Goal: Communication & Community: Participate in discussion

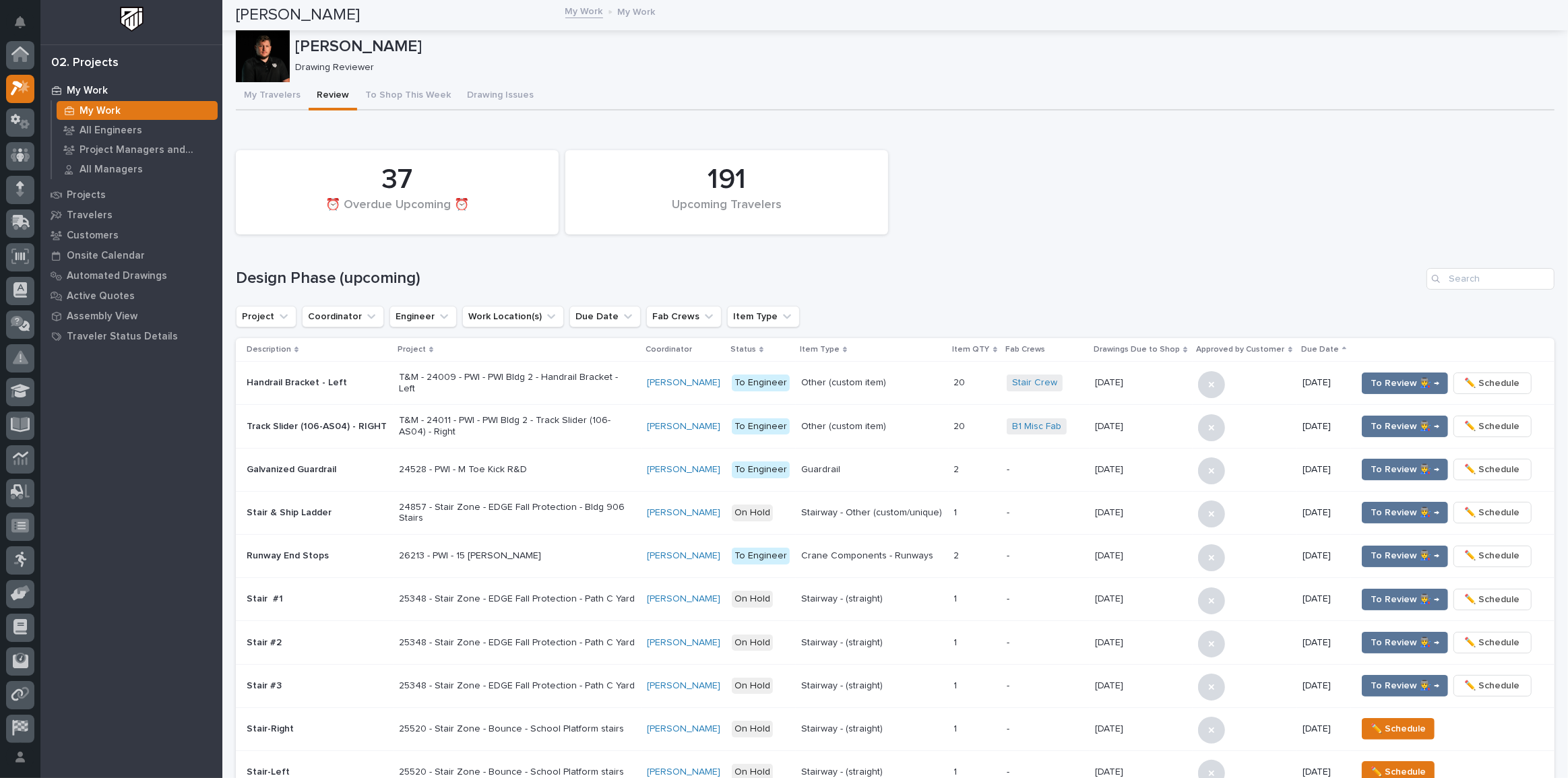
scroll to position [34, 0]
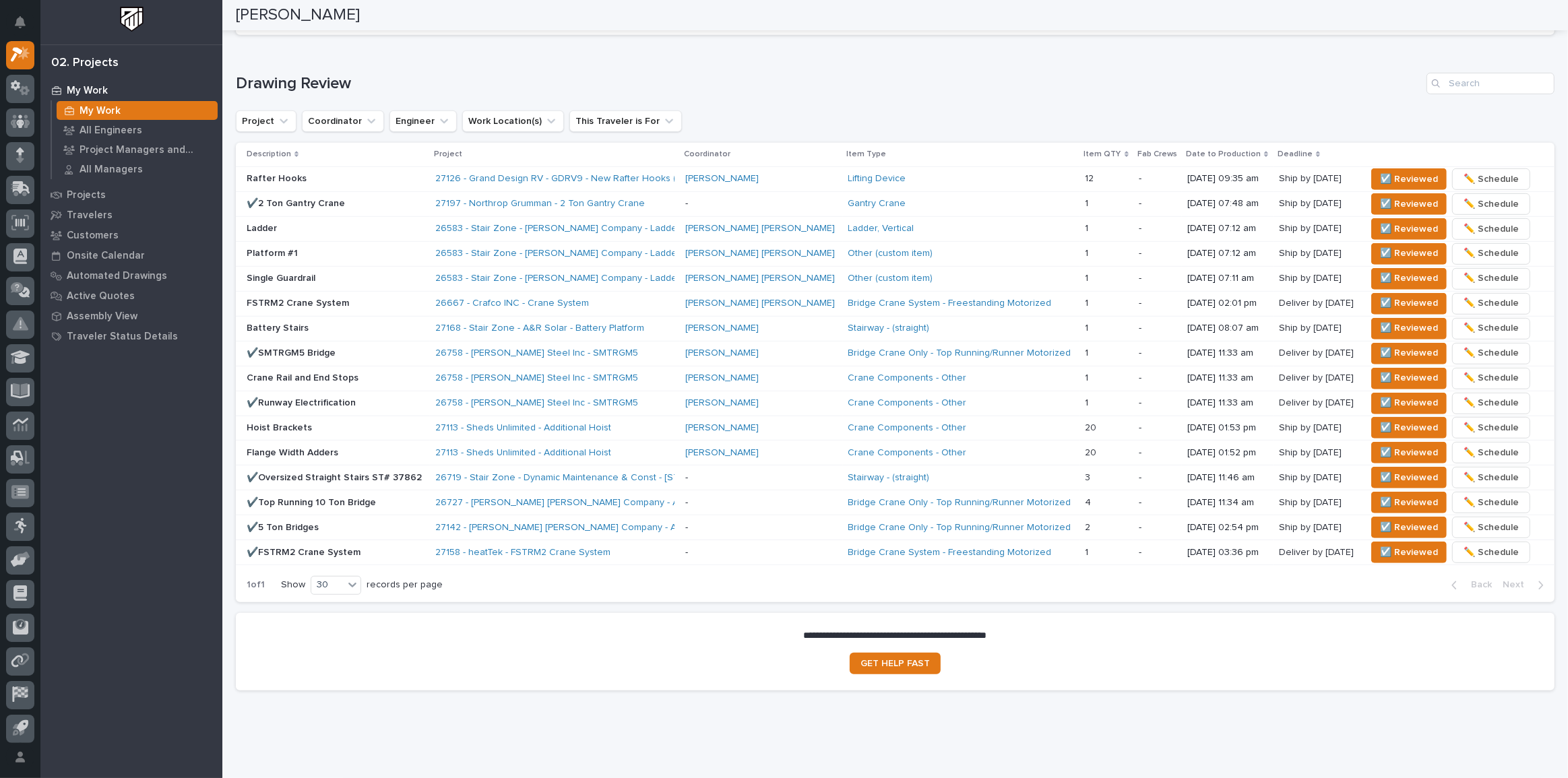
click at [342, 181] on p "Rafter Hooks" at bounding box center [335, 179] width 178 height 12
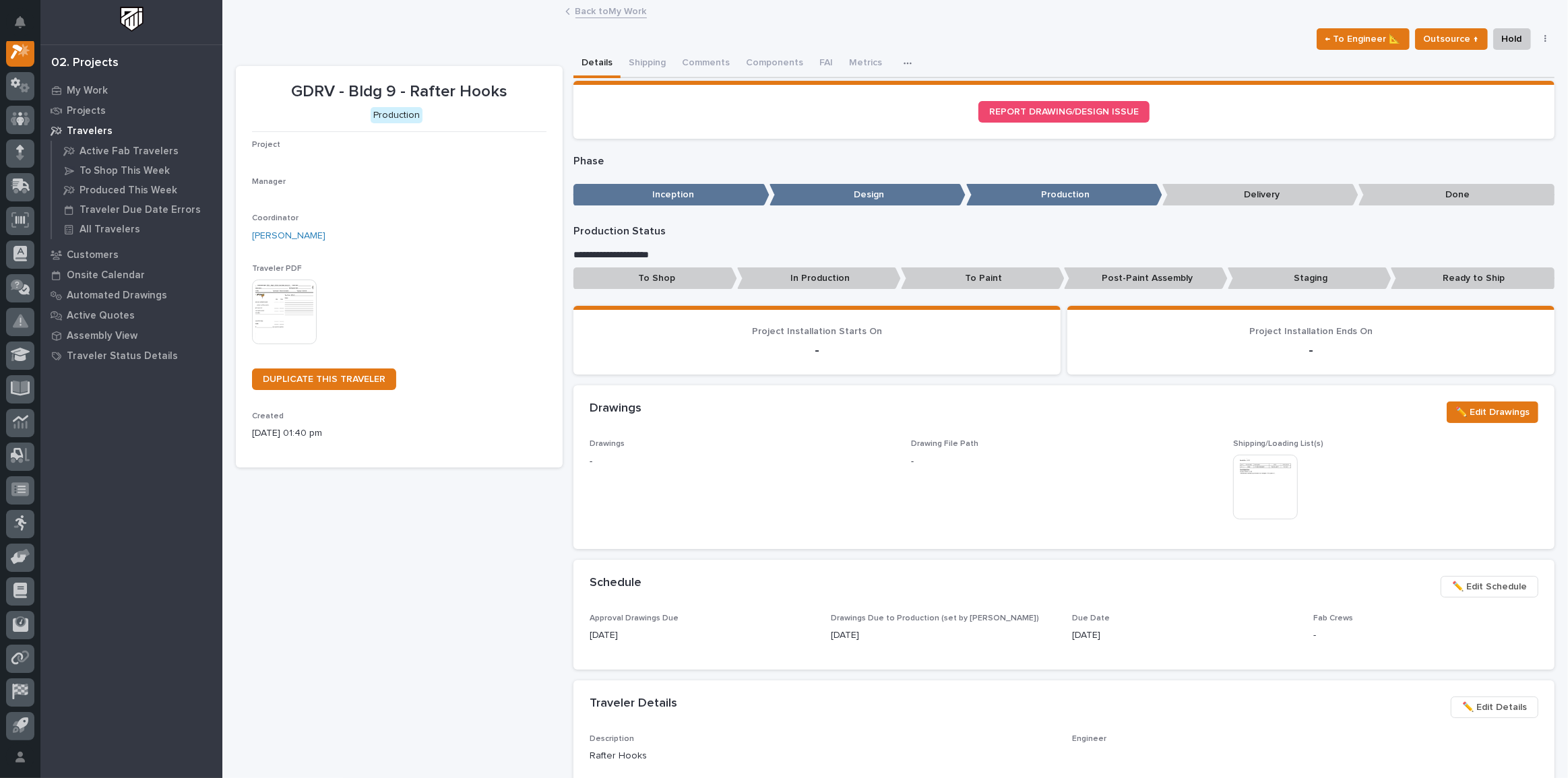
scroll to position [34, 0]
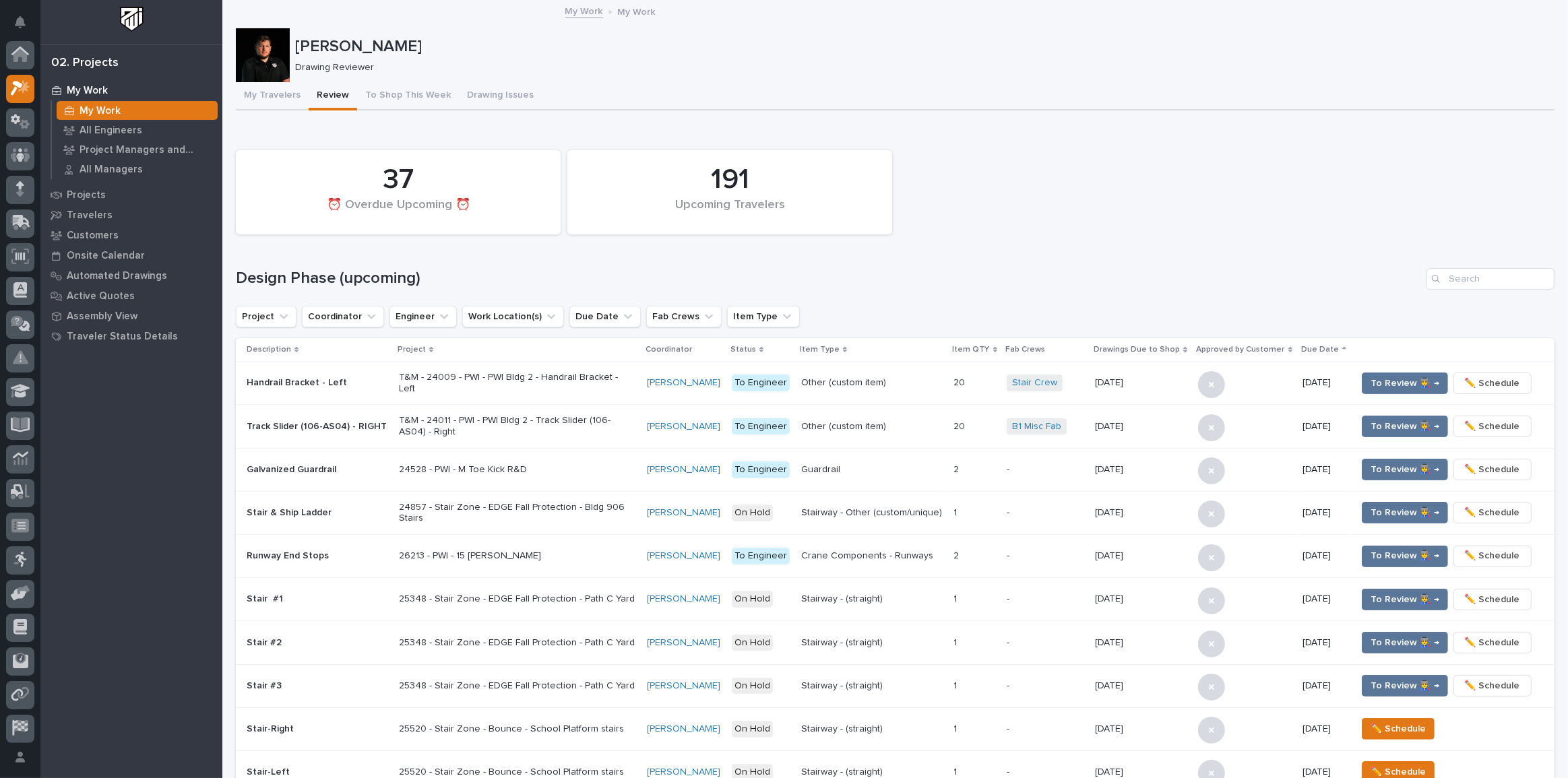
scroll to position [37, 0]
click at [343, 186] on div "37" at bounding box center [397, 180] width 277 height 34
click at [645, 101] on div "My Travelers Review To Shop This Week Drawing Issues" at bounding box center [895, 95] width 1319 height 28
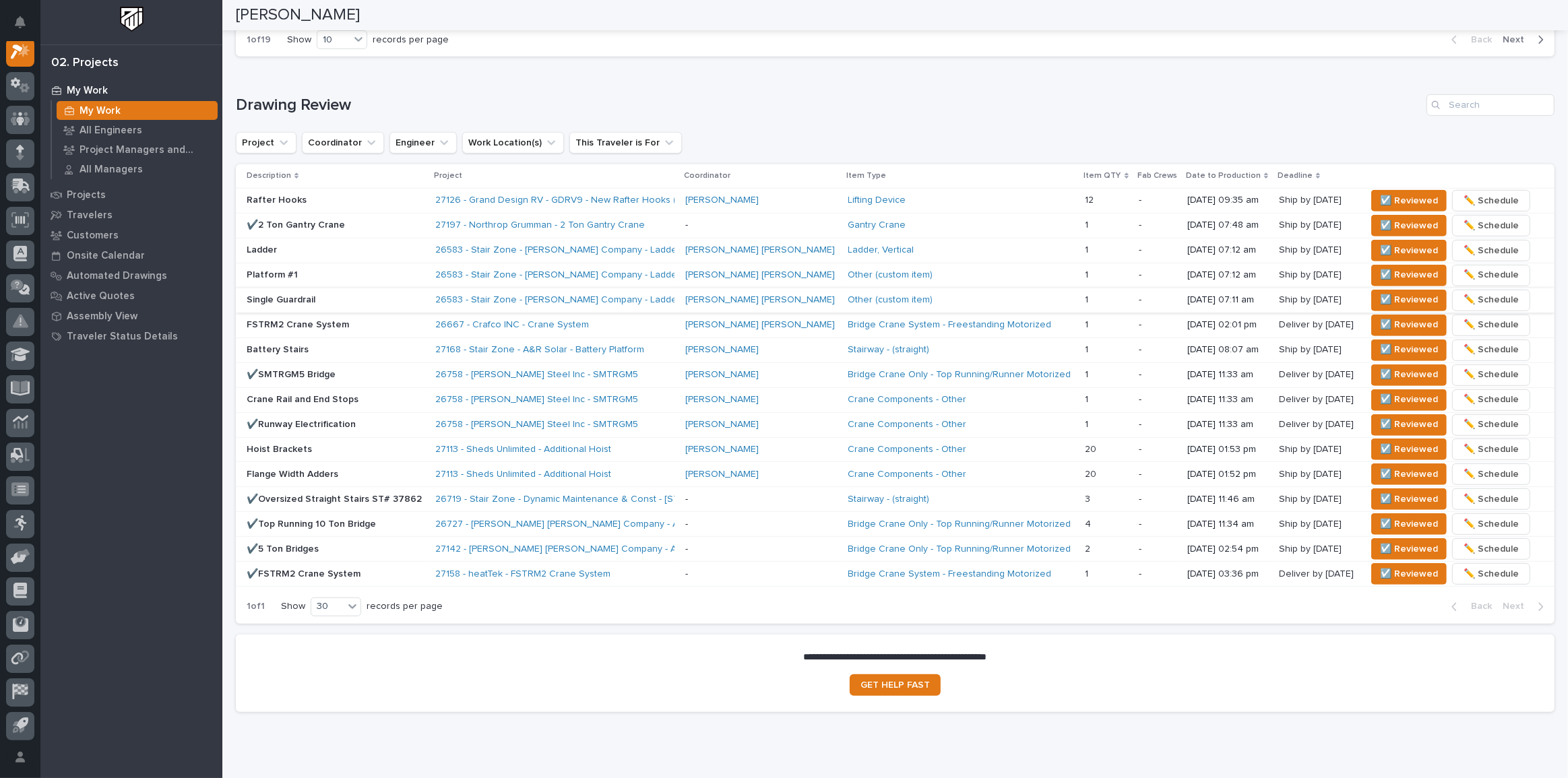
scroll to position [795, 0]
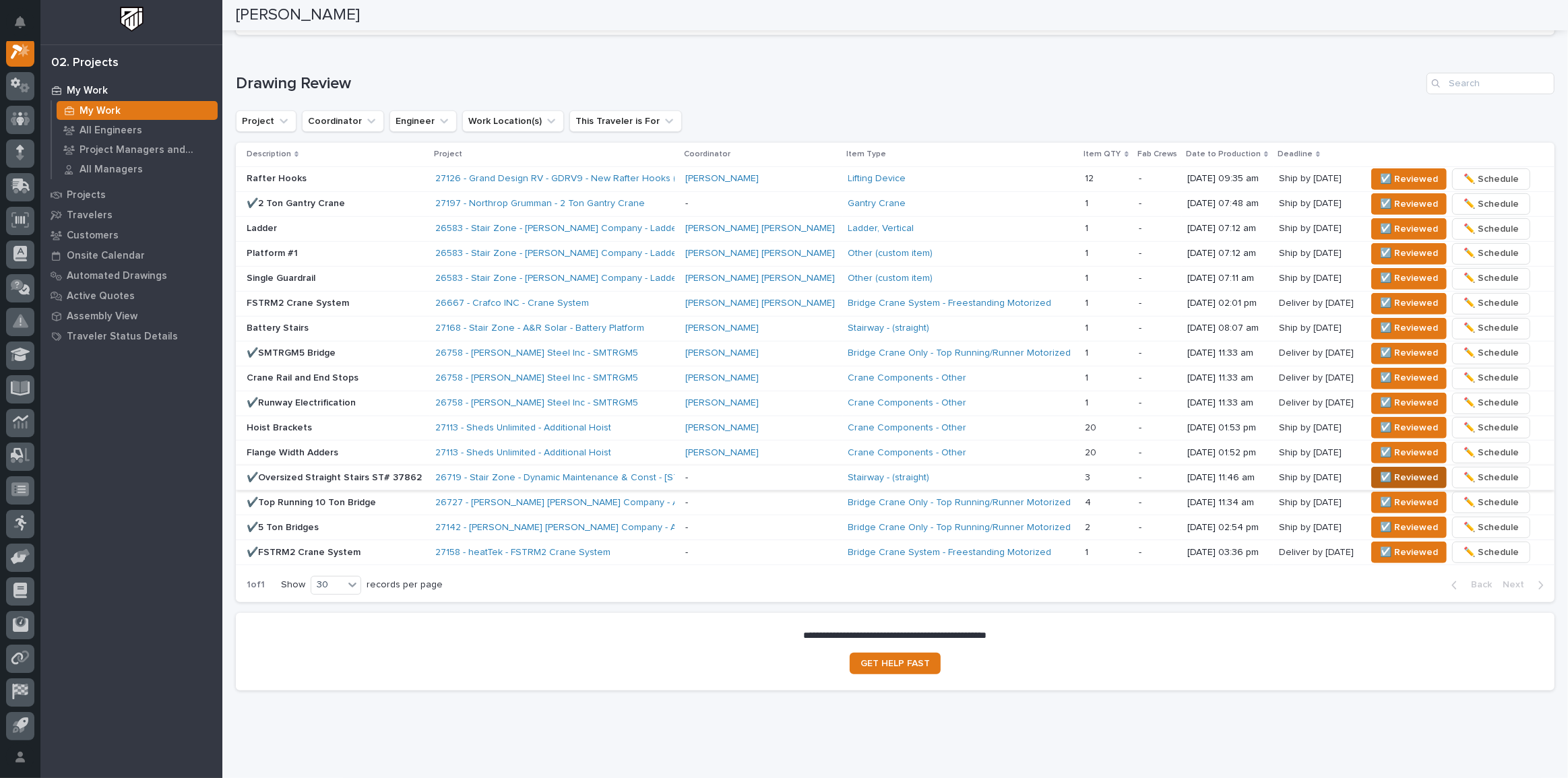
click at [1380, 475] on span "☑️ Reviewed" at bounding box center [1409, 477] width 58 height 16
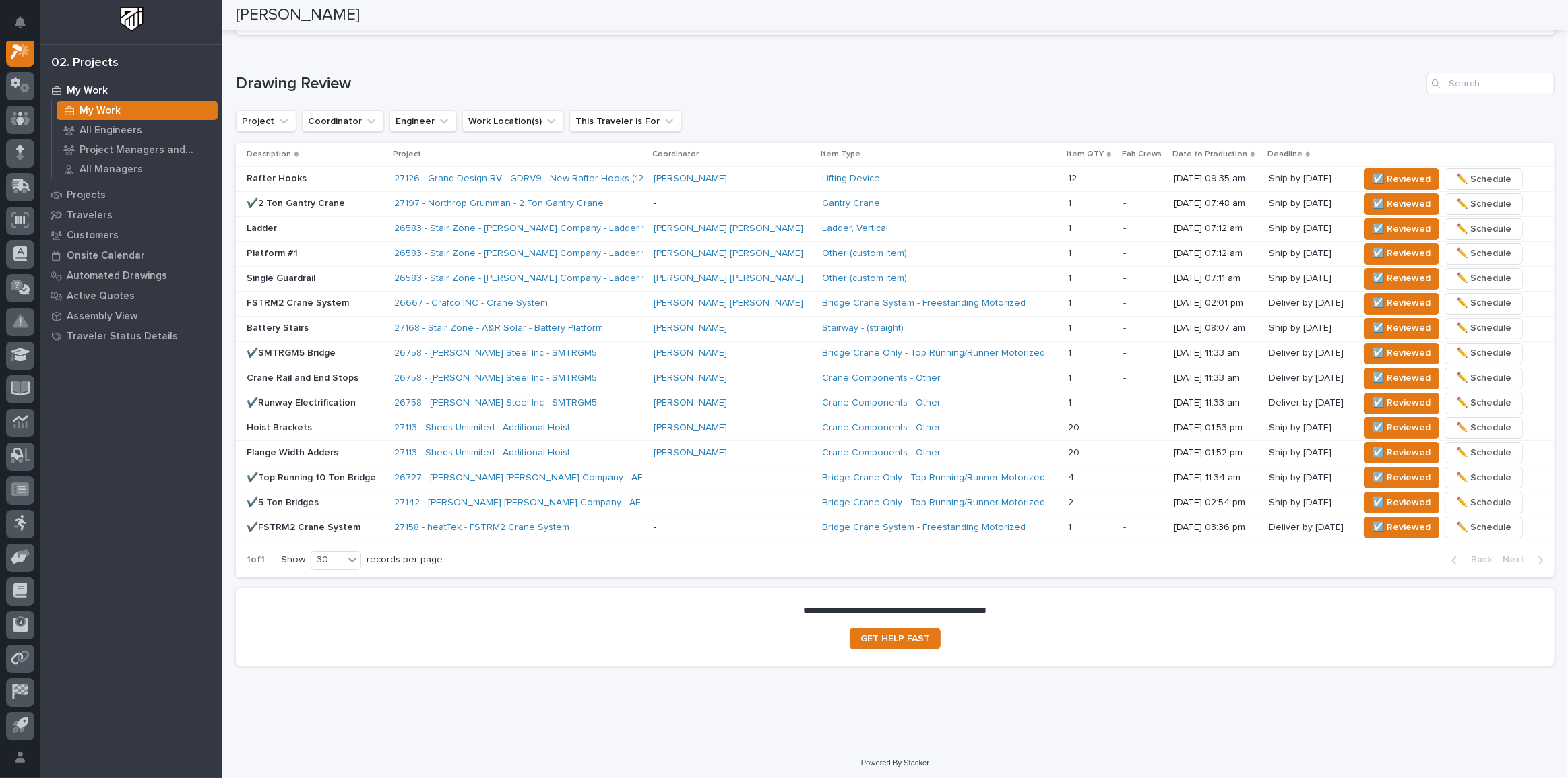
click at [1193, 53] on div "Loading... Saving… Drawing Review Project Coordinator Engineer Work Location(s)…" at bounding box center [895, 316] width 1319 height 541
click at [1373, 172] on span "☑️ Reviewed" at bounding box center [1402, 179] width 58 height 16
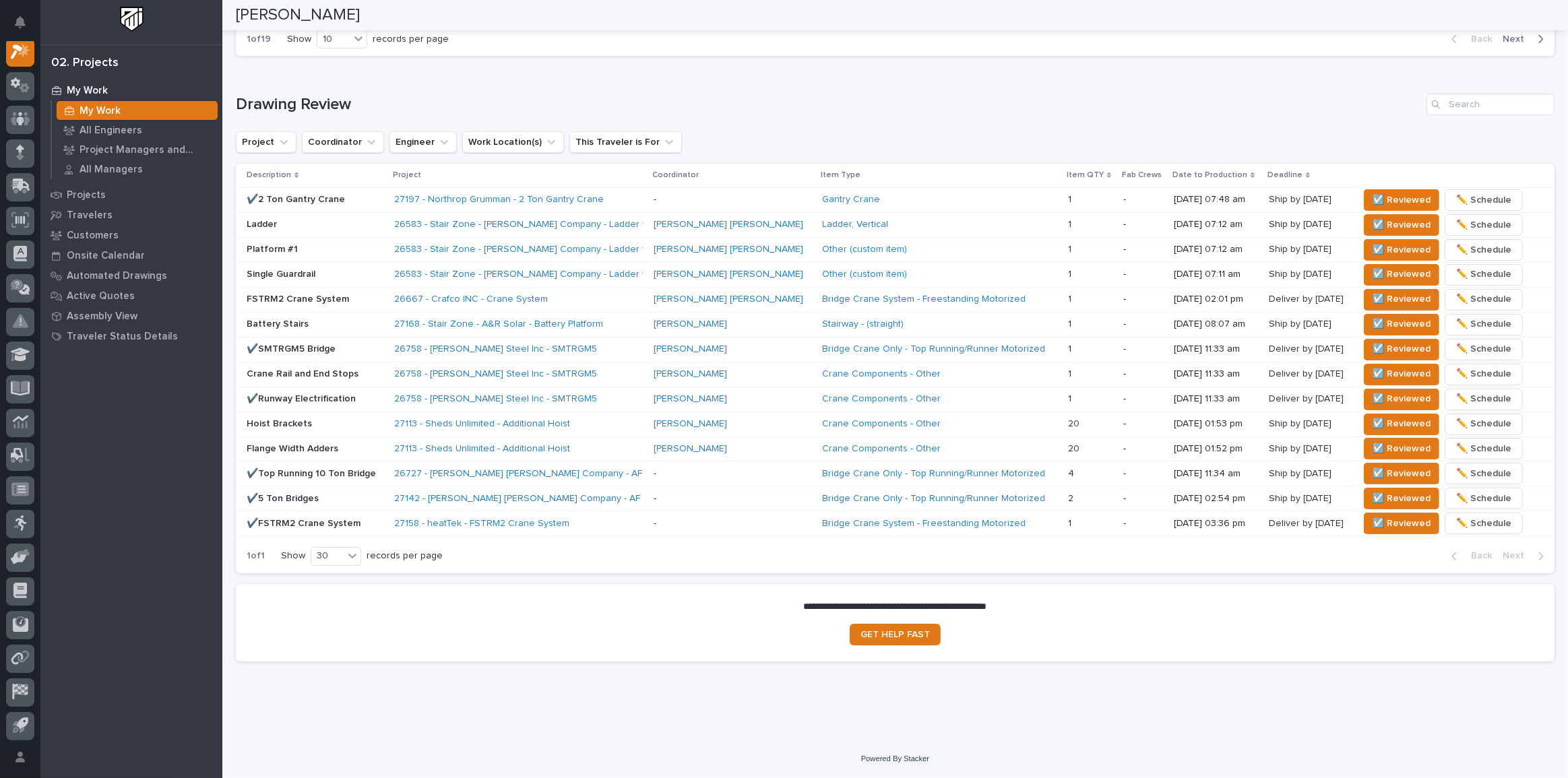
scroll to position [772, 0]
click at [1388, 195] on span "☑️ Reviewed" at bounding box center [1402, 202] width 58 height 16
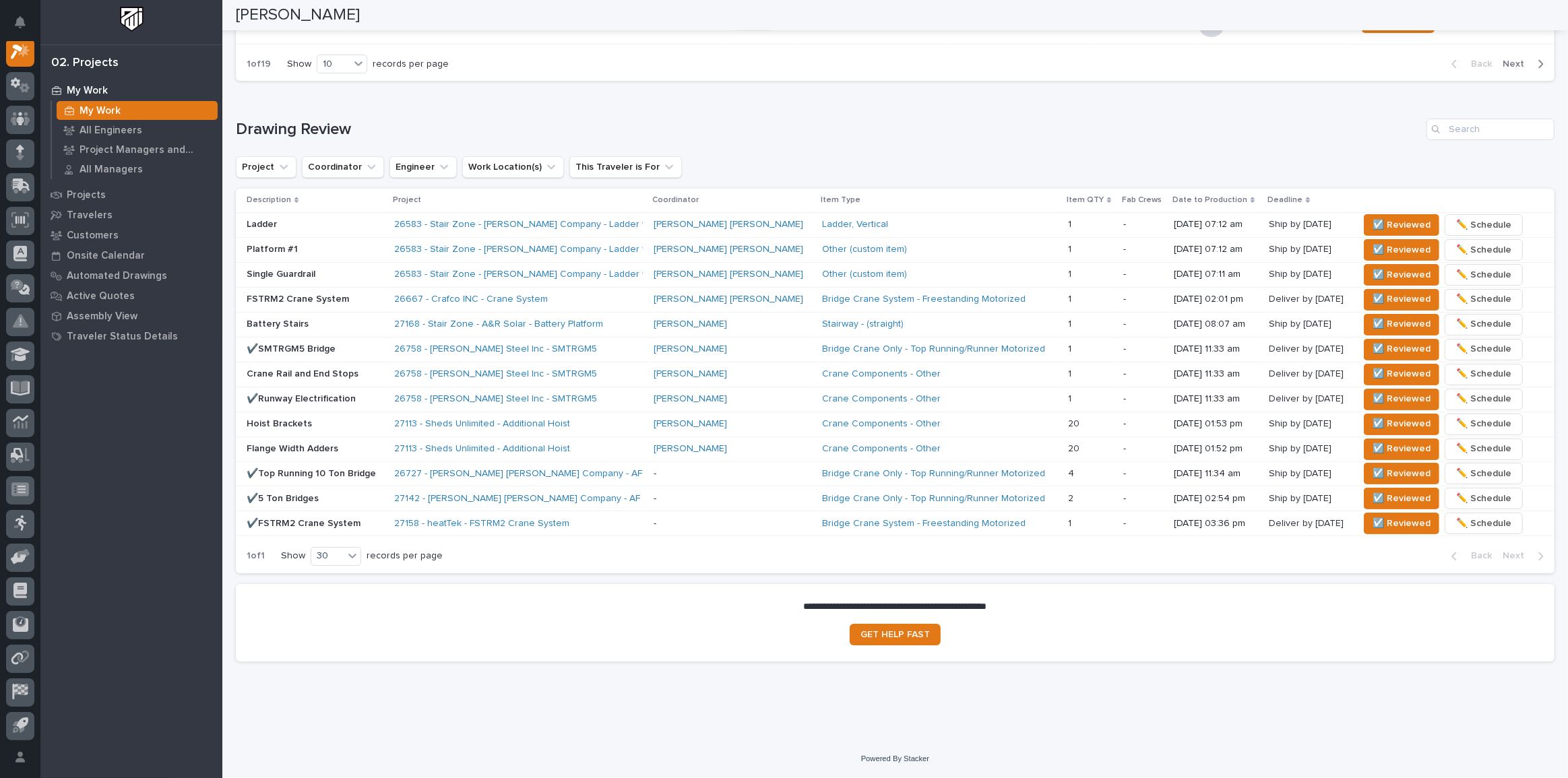
scroll to position [747, 0]
drag, startPoint x: 1384, startPoint y: 193, endPoint x: 753, endPoint y: 118, distance: 635.4
click at [753, 118] on div "Loading... Saving… Drawing Review Project Coordinator Engineer Work Location(s)…" at bounding box center [895, 339] width 1319 height 491
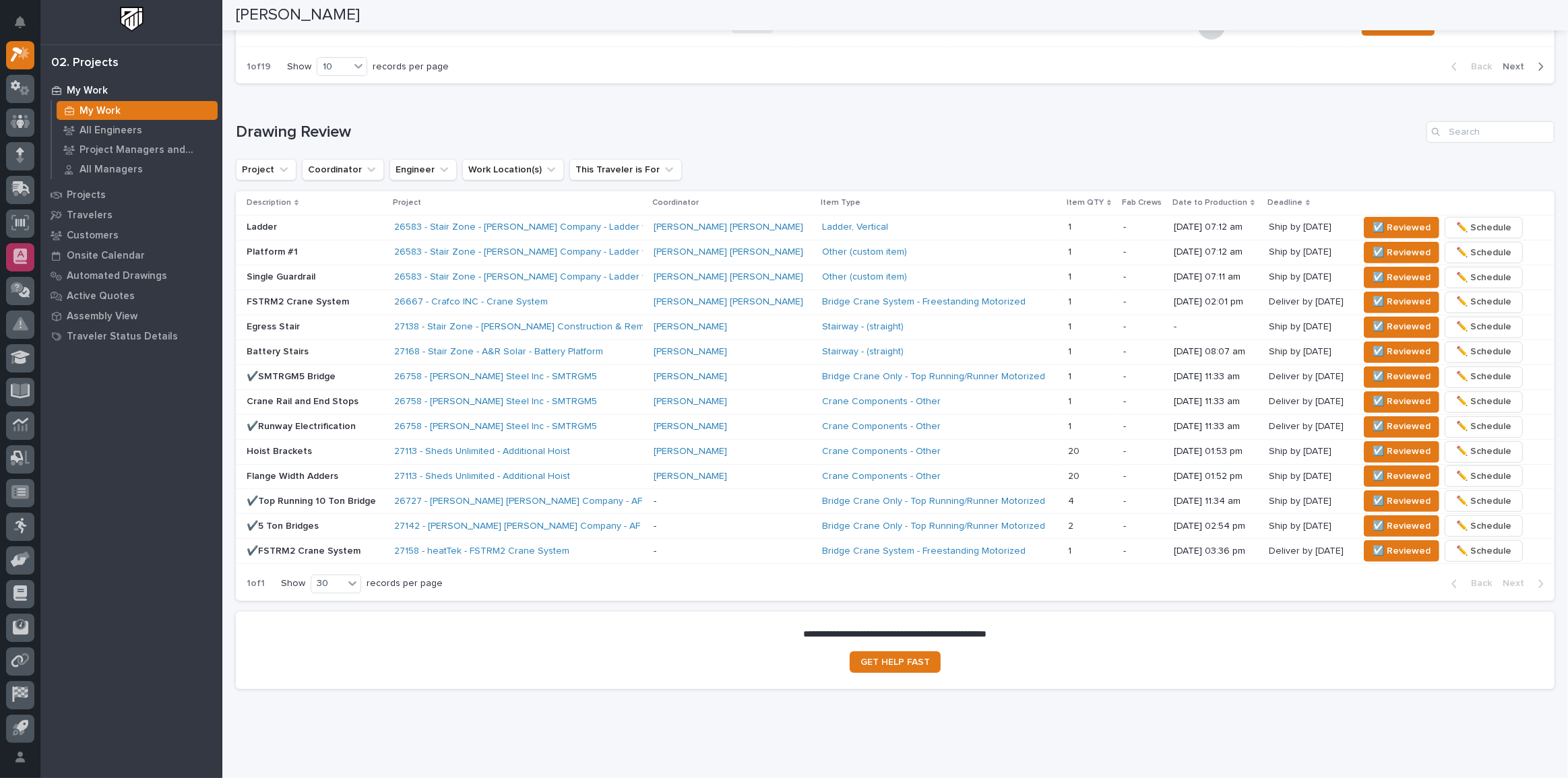
scroll to position [759, 0]
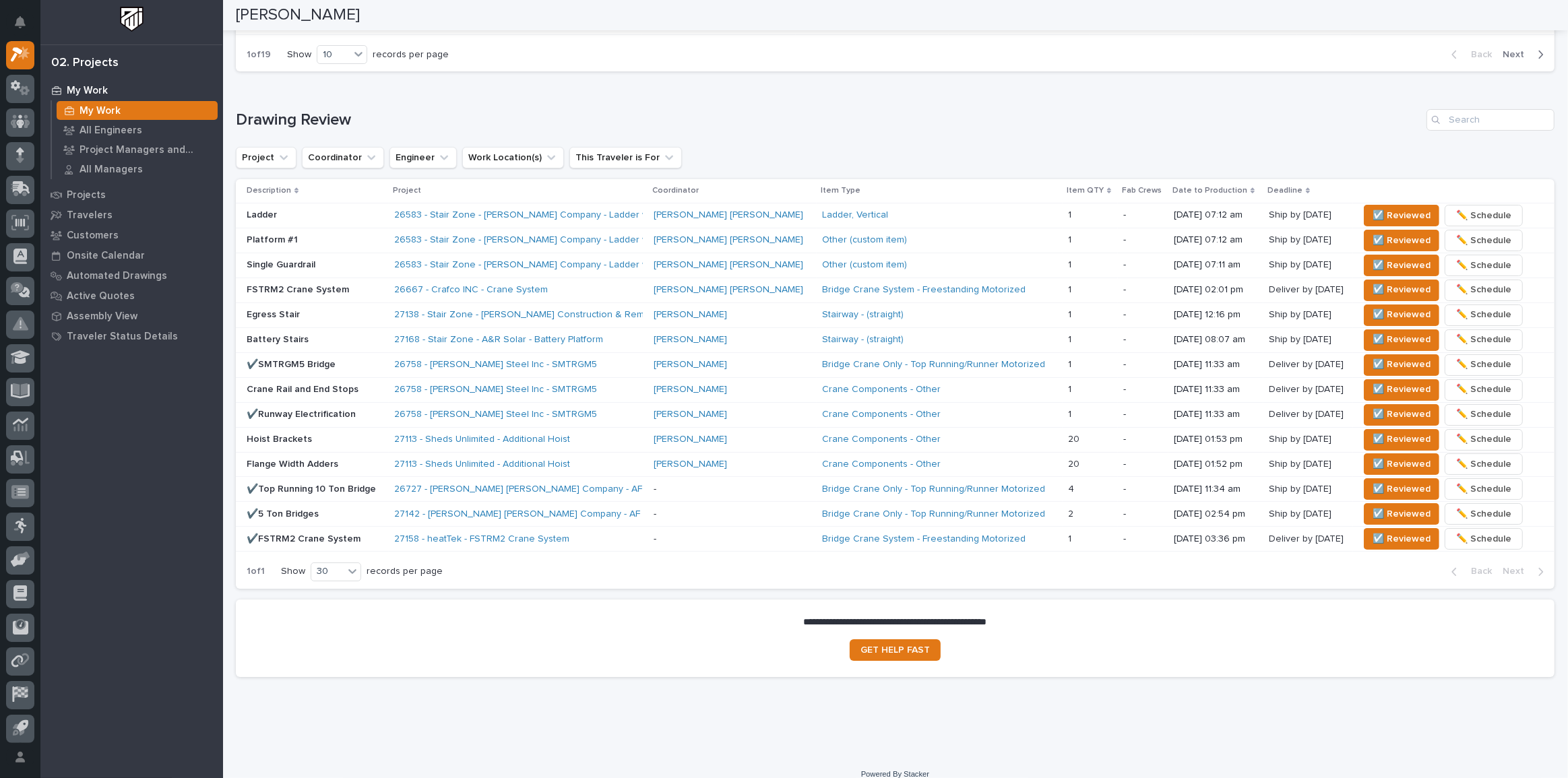
click at [845, 120] on h1 "Drawing Review" at bounding box center [828, 120] width 1185 height 19
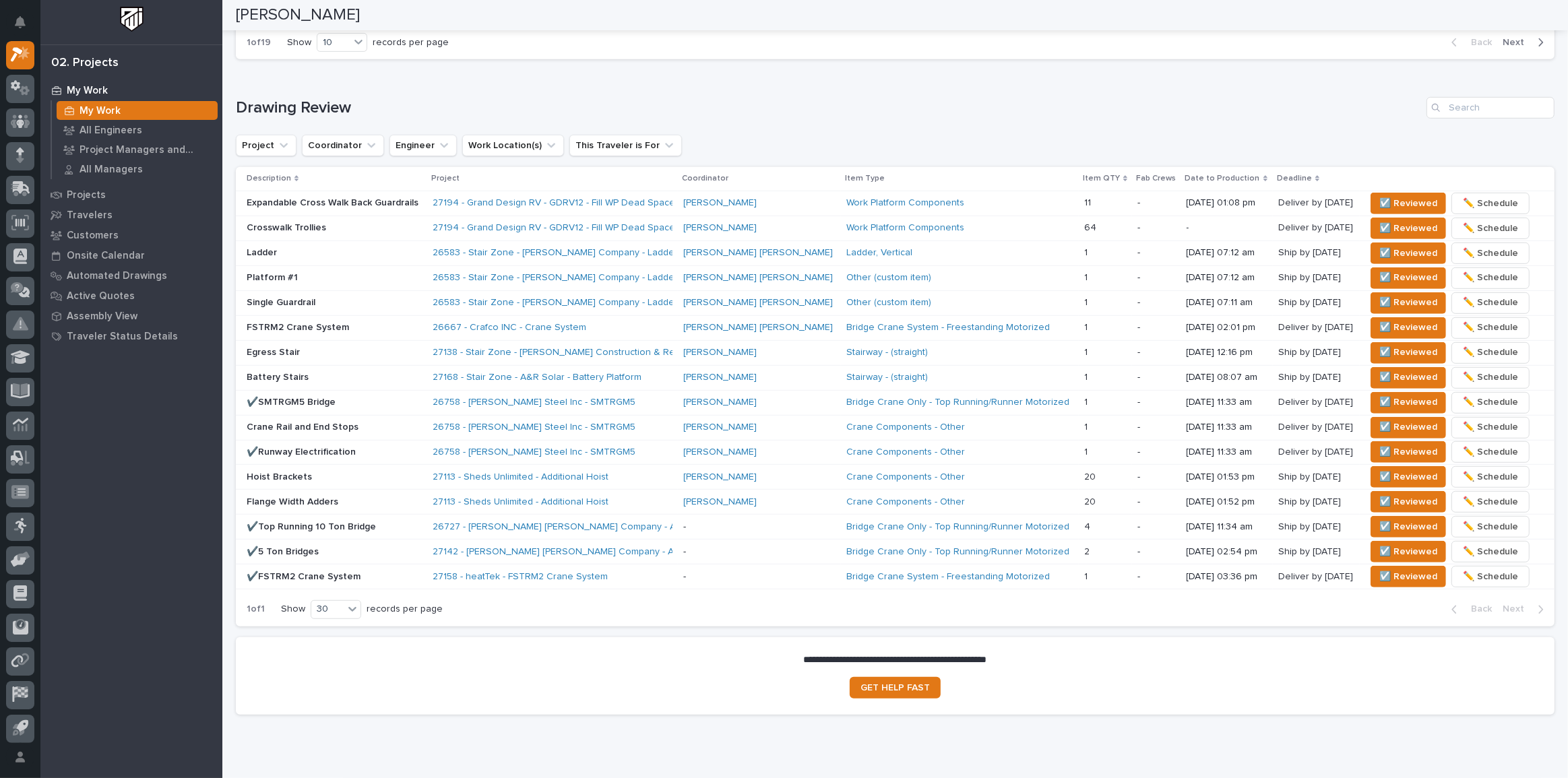
scroll to position [784, 0]
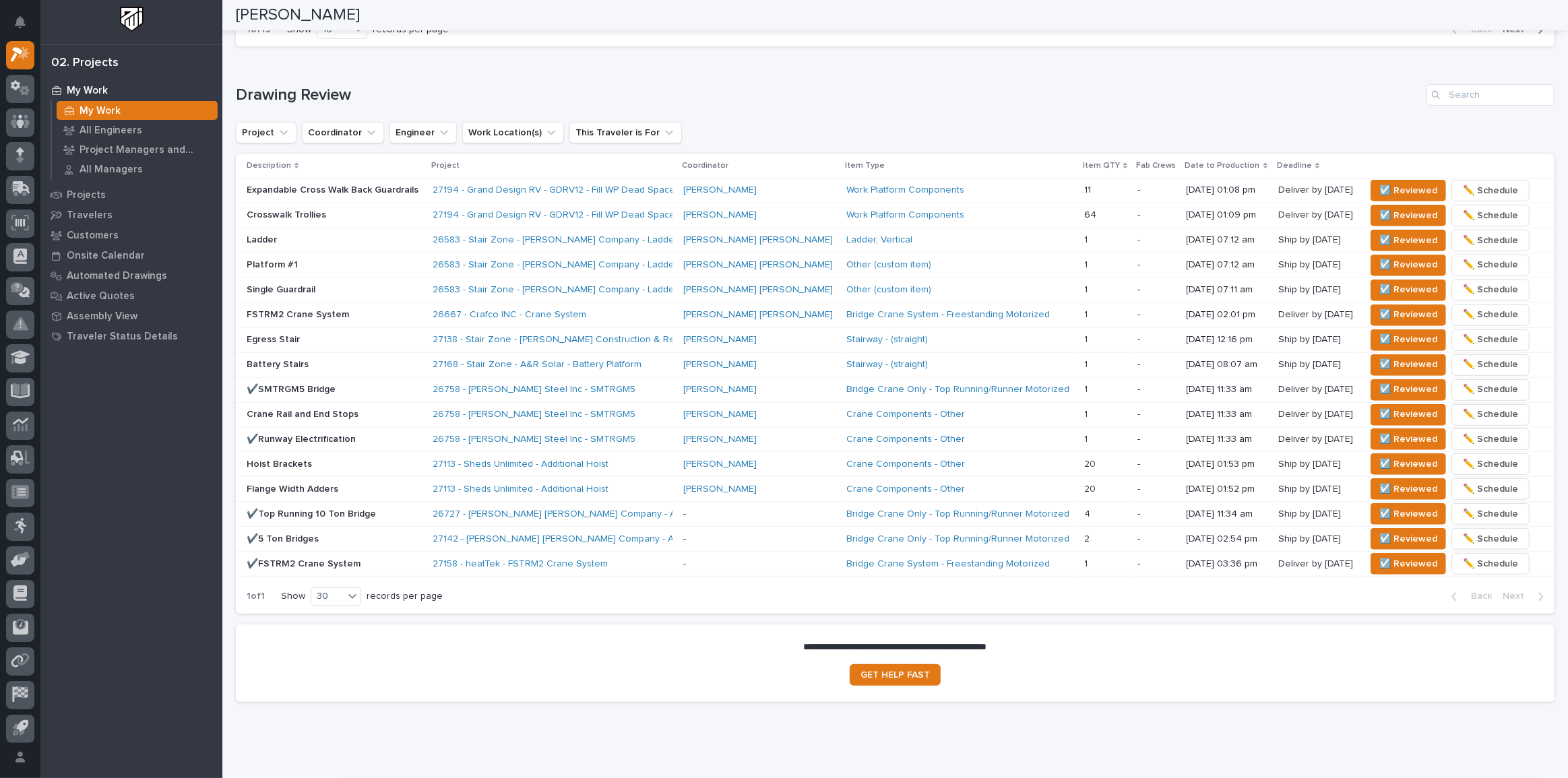
click at [356, 238] on p "Ladder" at bounding box center [334, 240] width 175 height 12
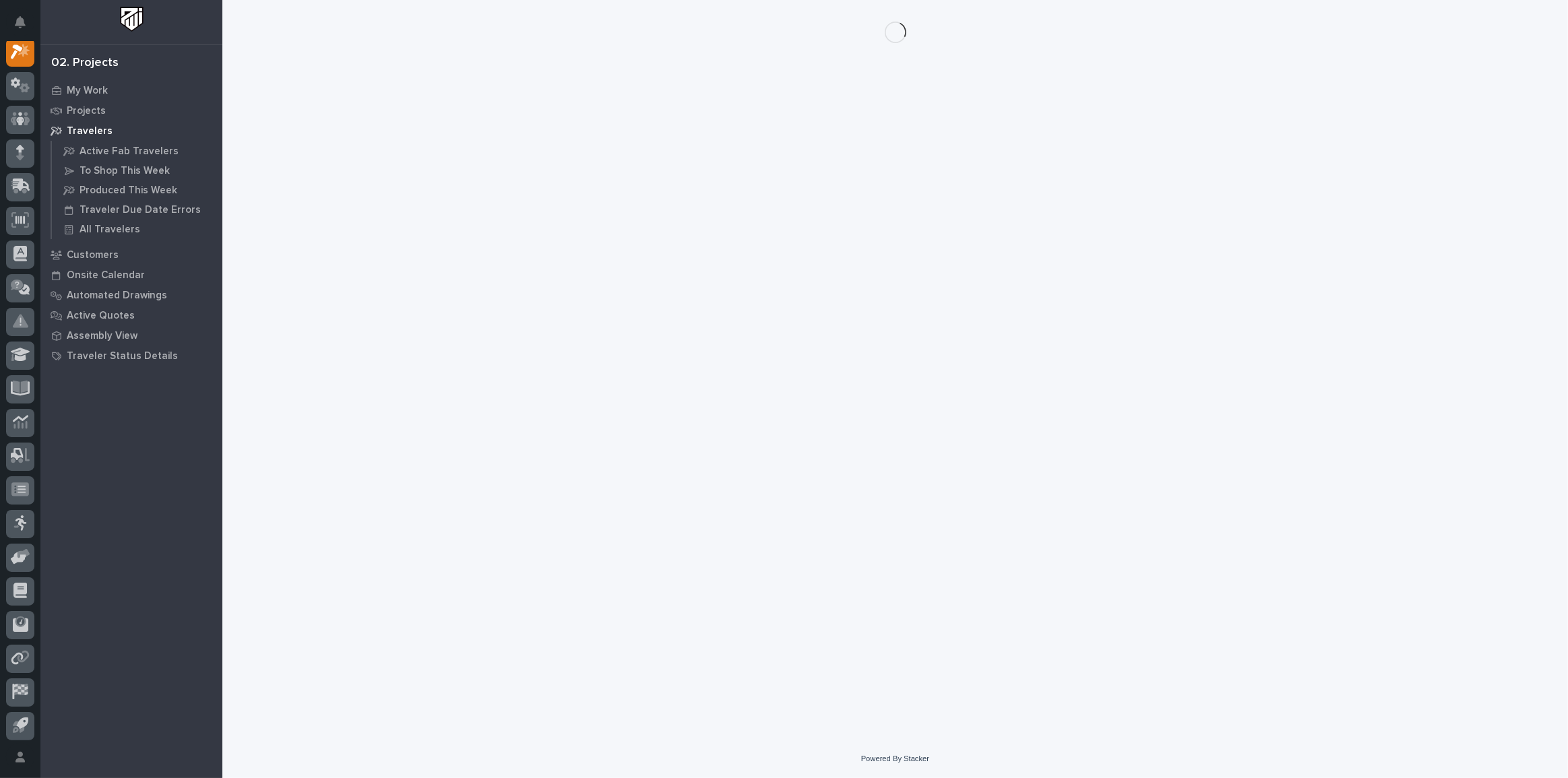
scroll to position [34, 0]
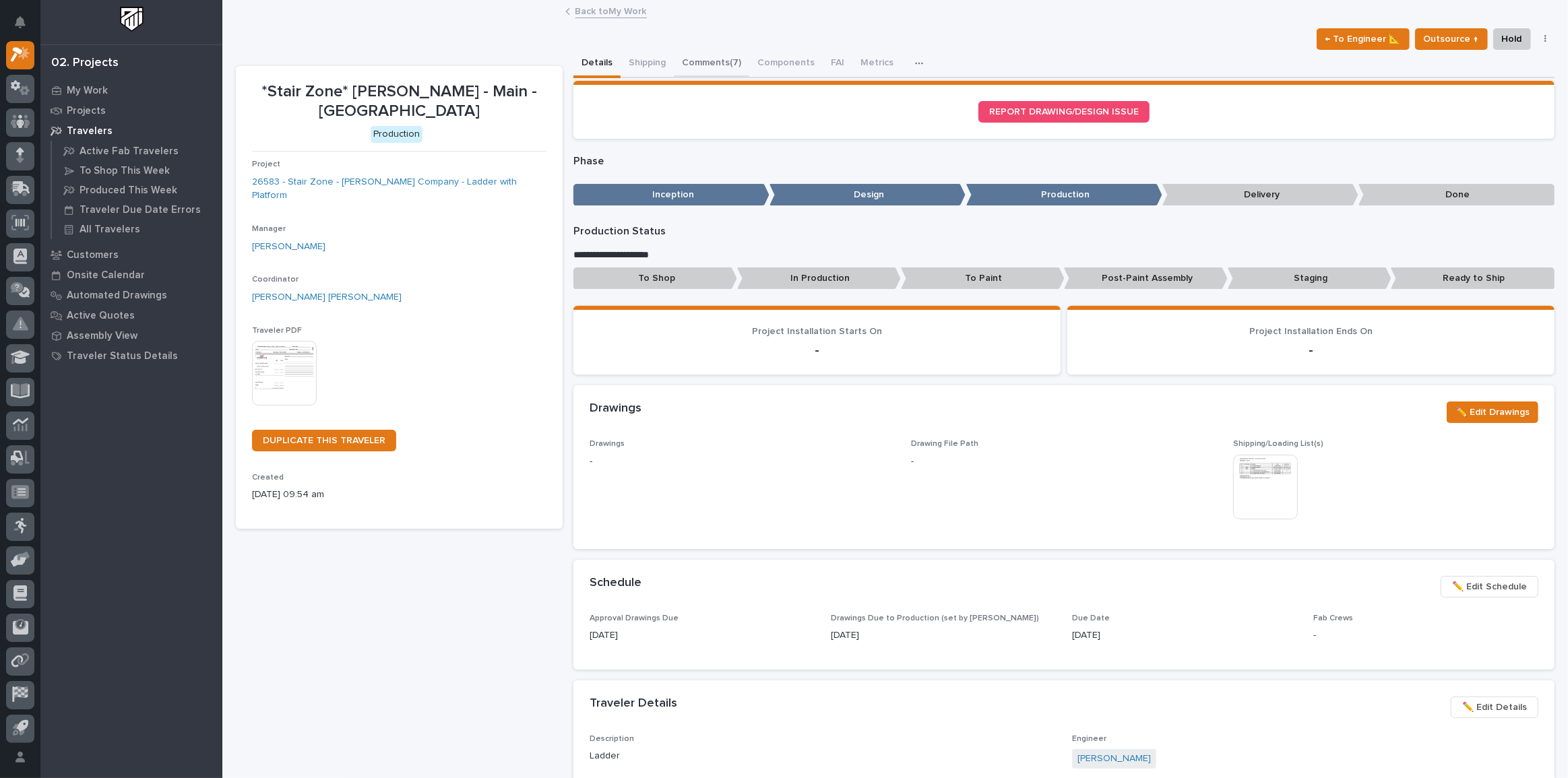
click at [691, 59] on button "Comments (7)" at bounding box center [711, 63] width 75 height 28
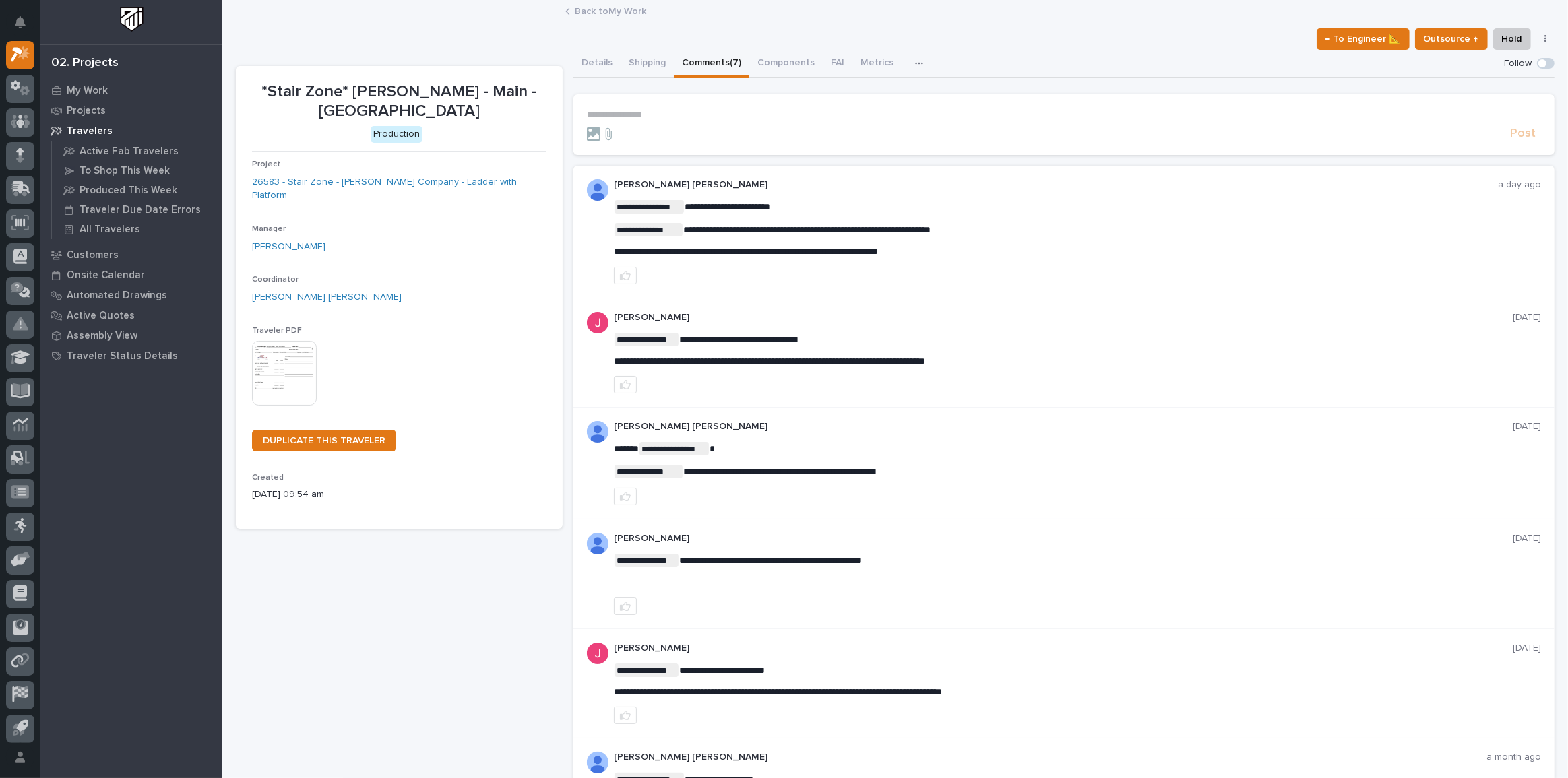
click at [634, 121] on form "**********" at bounding box center [1064, 125] width 954 height 33
click at [634, 114] on p "**********" at bounding box center [1064, 114] width 954 height 12
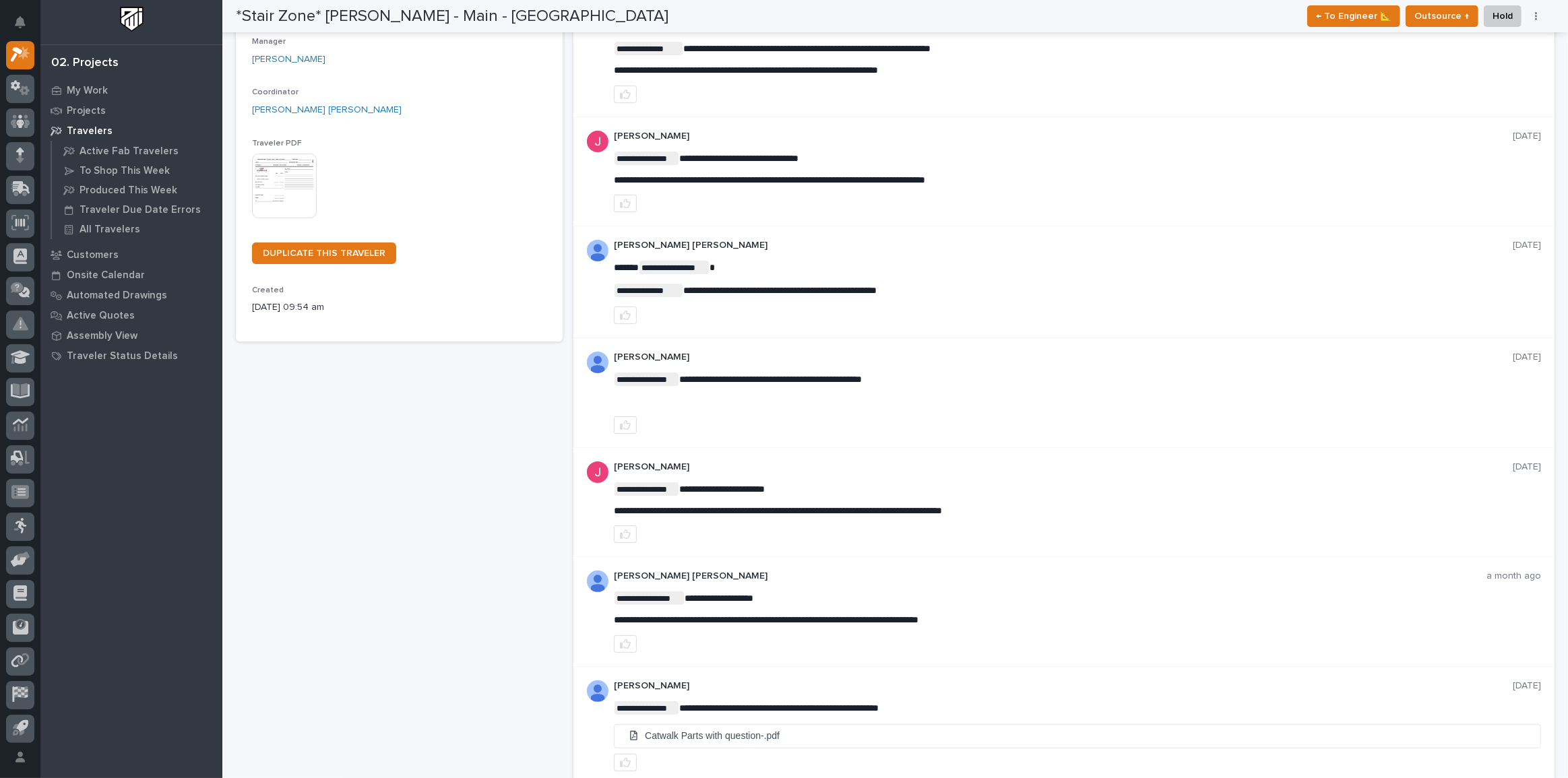
scroll to position [3, 0]
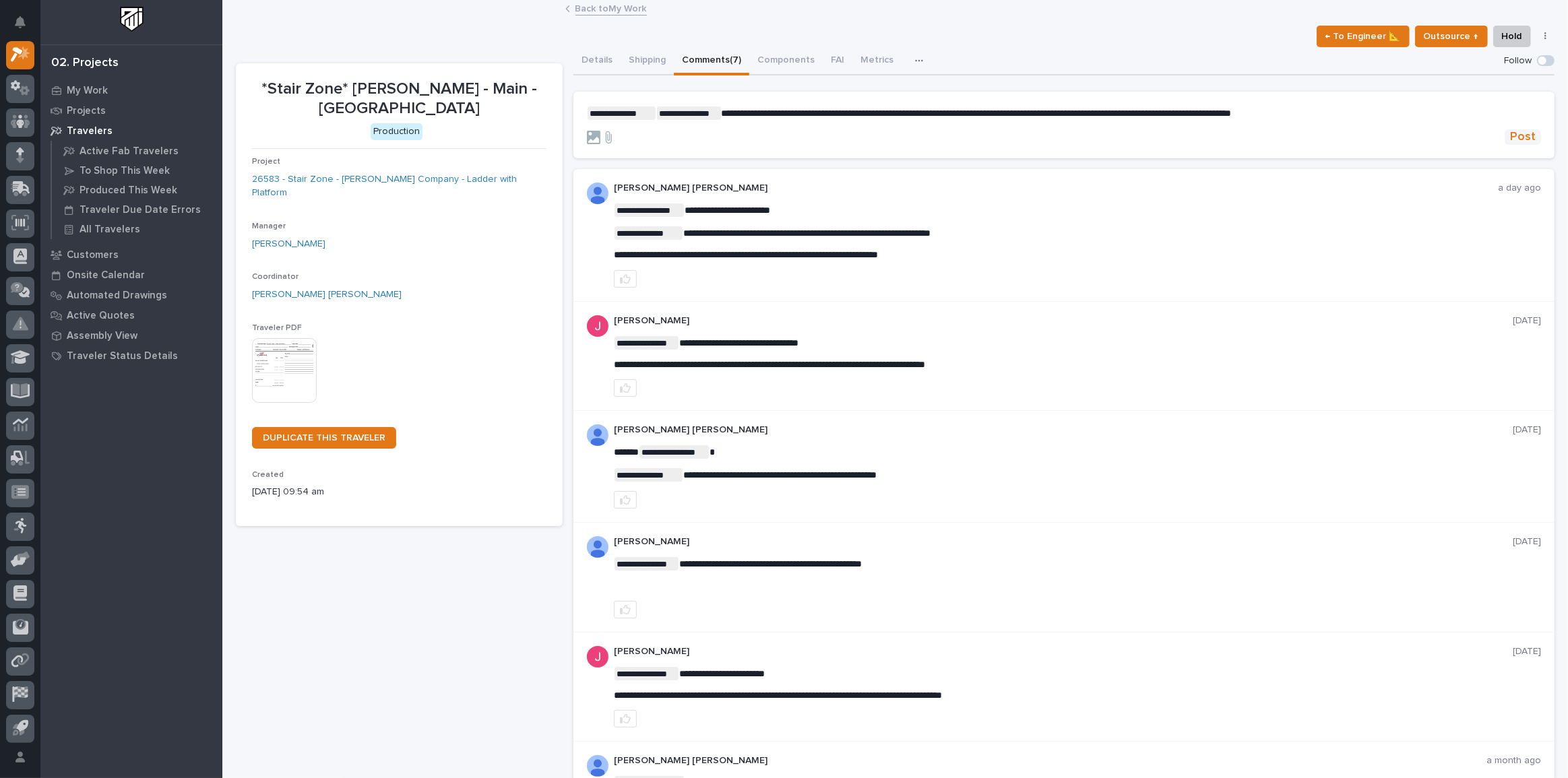
click at [1517, 137] on span "Post" at bounding box center [1523, 137] width 26 height 15
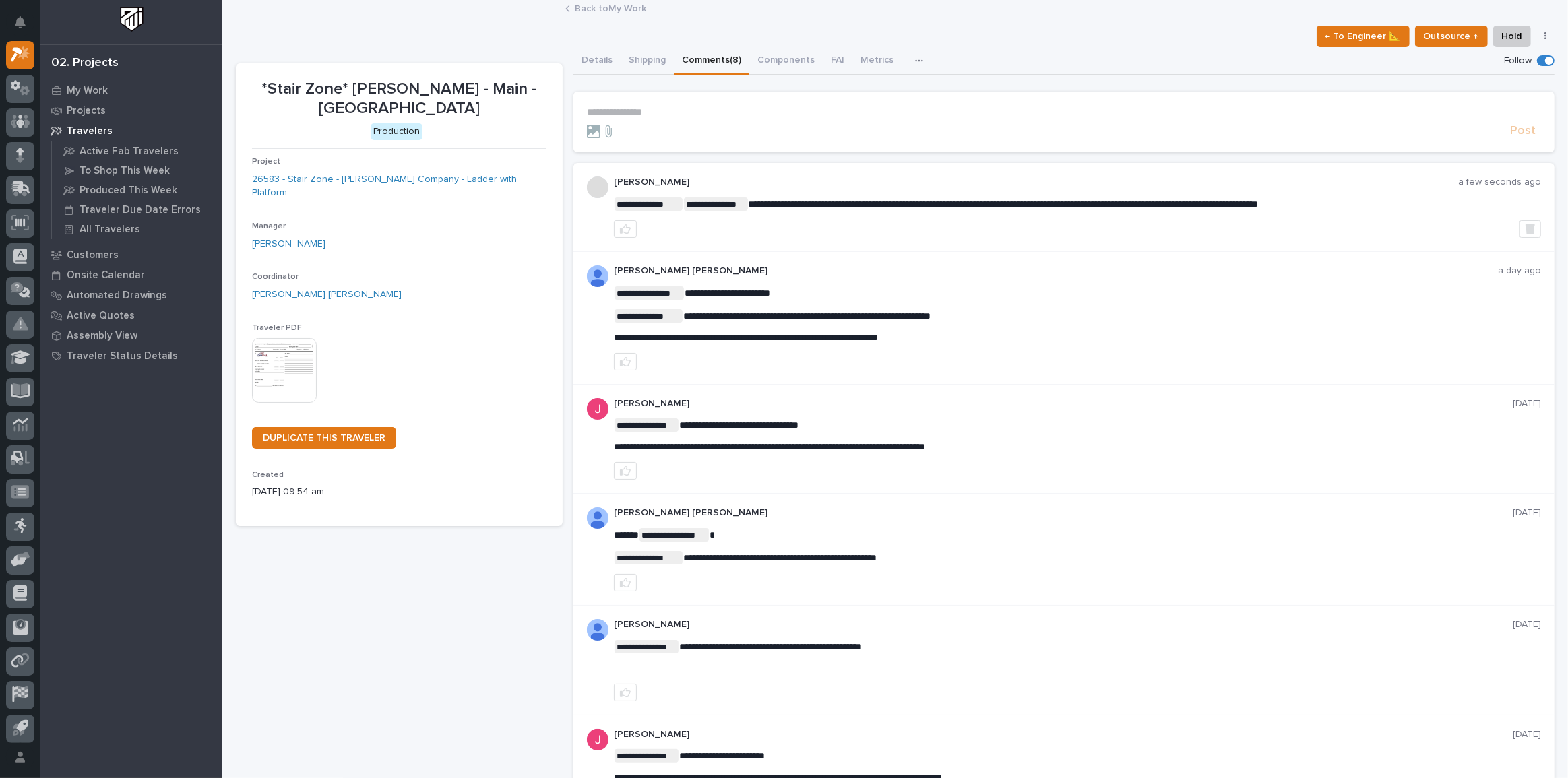
click at [89, 77] on div "02. Projects My Work Projects Travelers Active Fab Travelers To Shop This Week …" at bounding box center [131, 389] width 182 height 778
click at [89, 84] on div "My Work" at bounding box center [132, 90] width 175 height 19
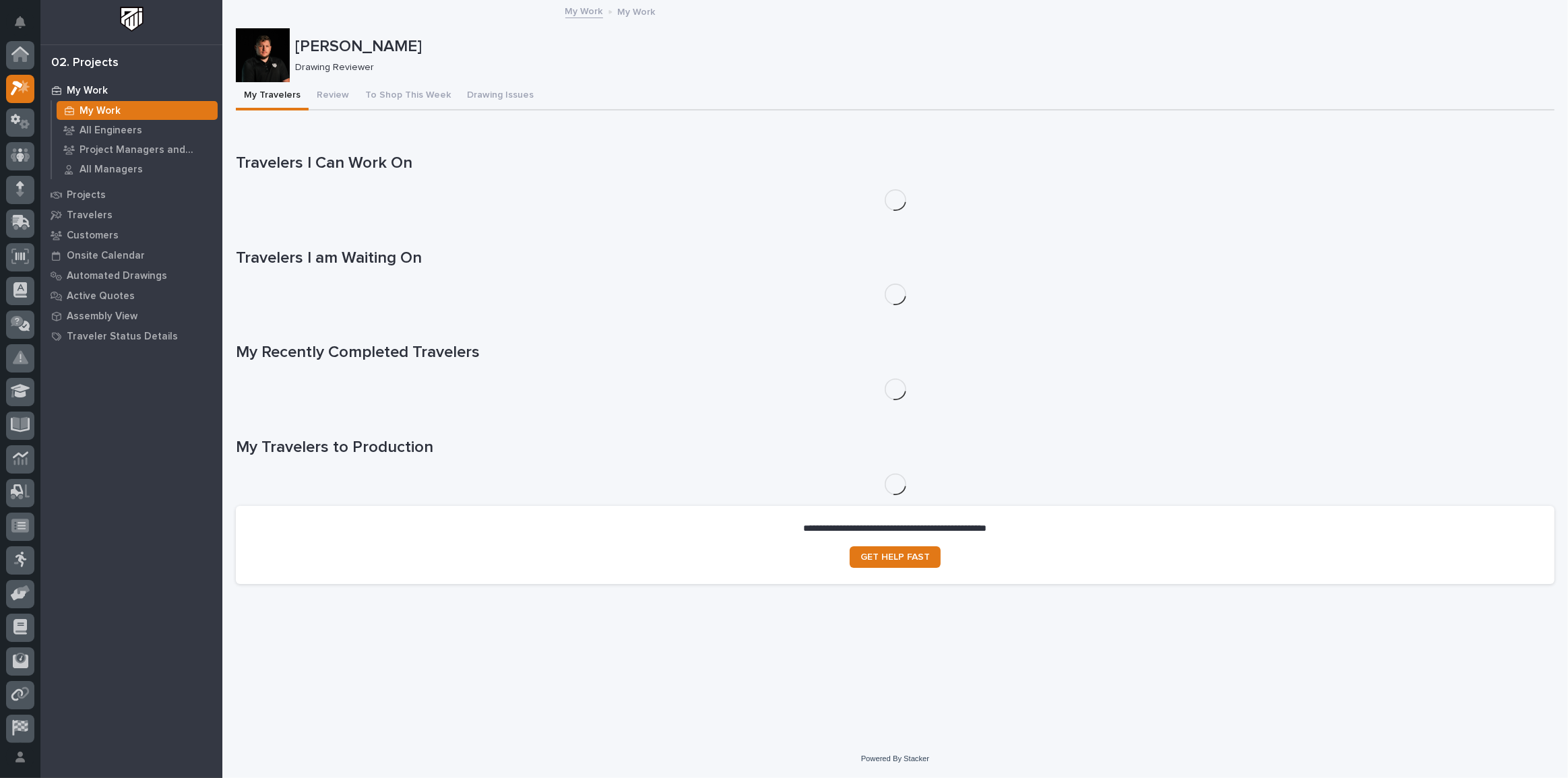
scroll to position [34, 0]
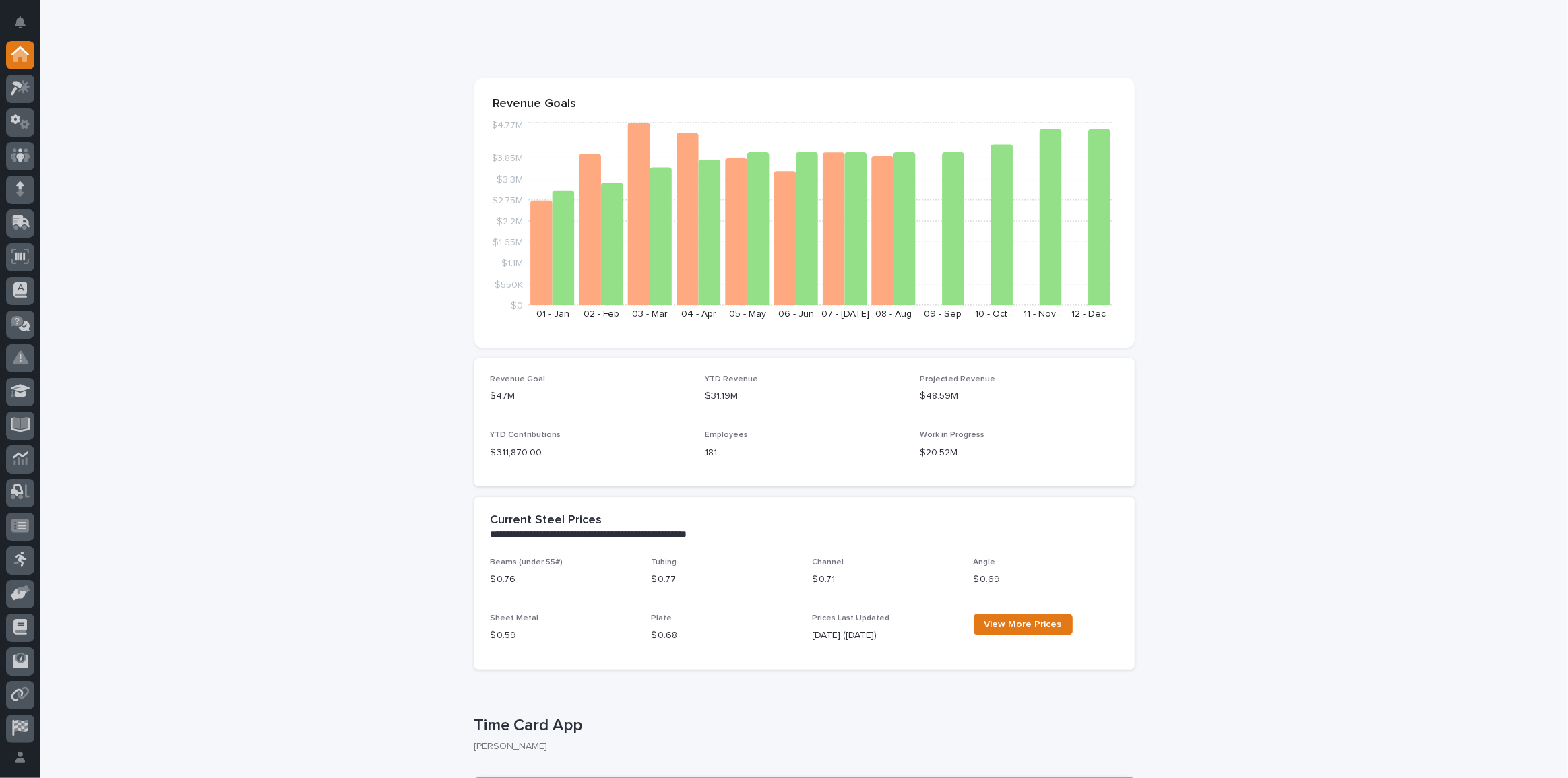
scroll to position [244, 0]
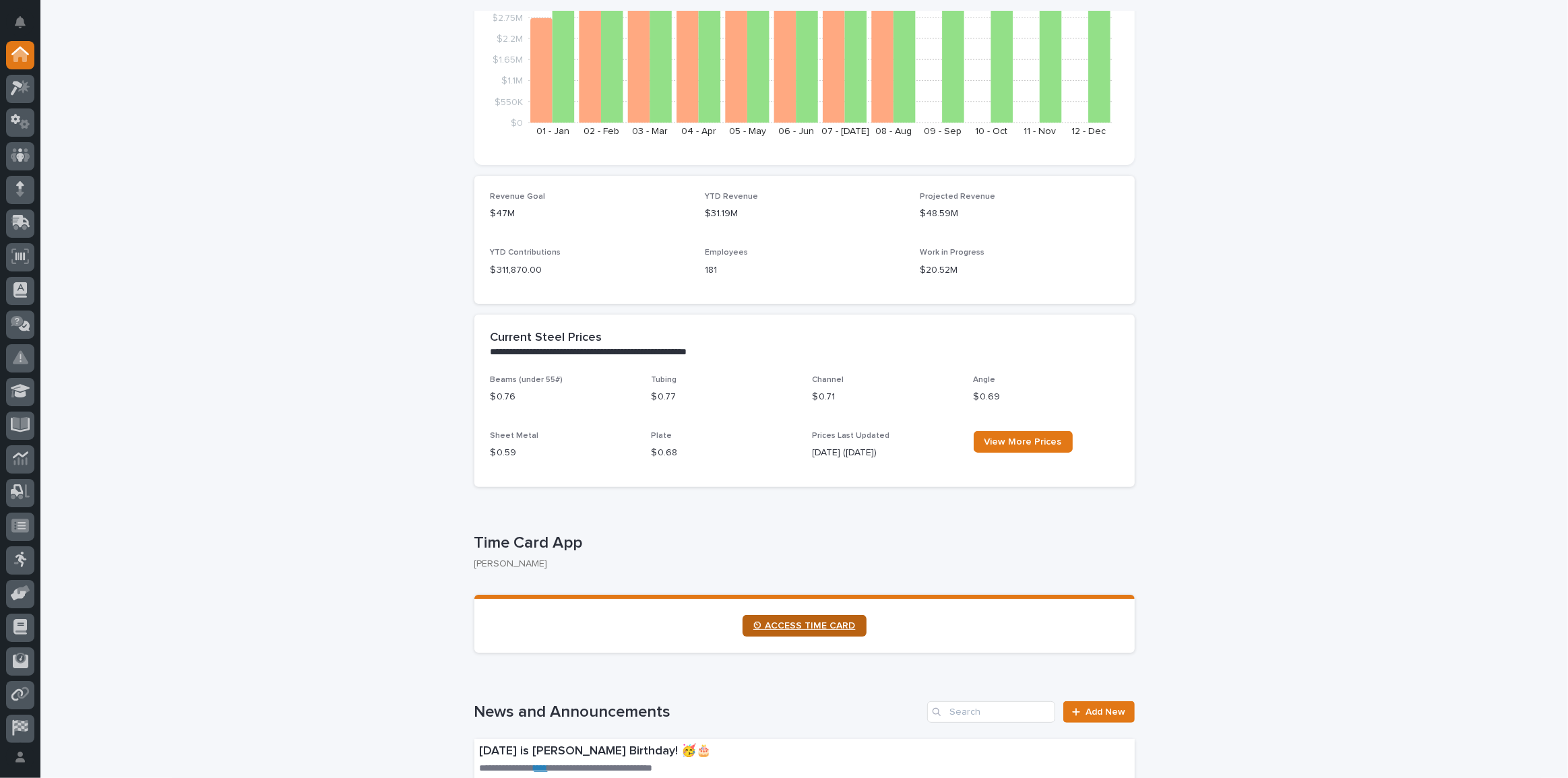
click at [840, 619] on link "⏲ ACCESS TIME CARD" at bounding box center [804, 626] width 124 height 21
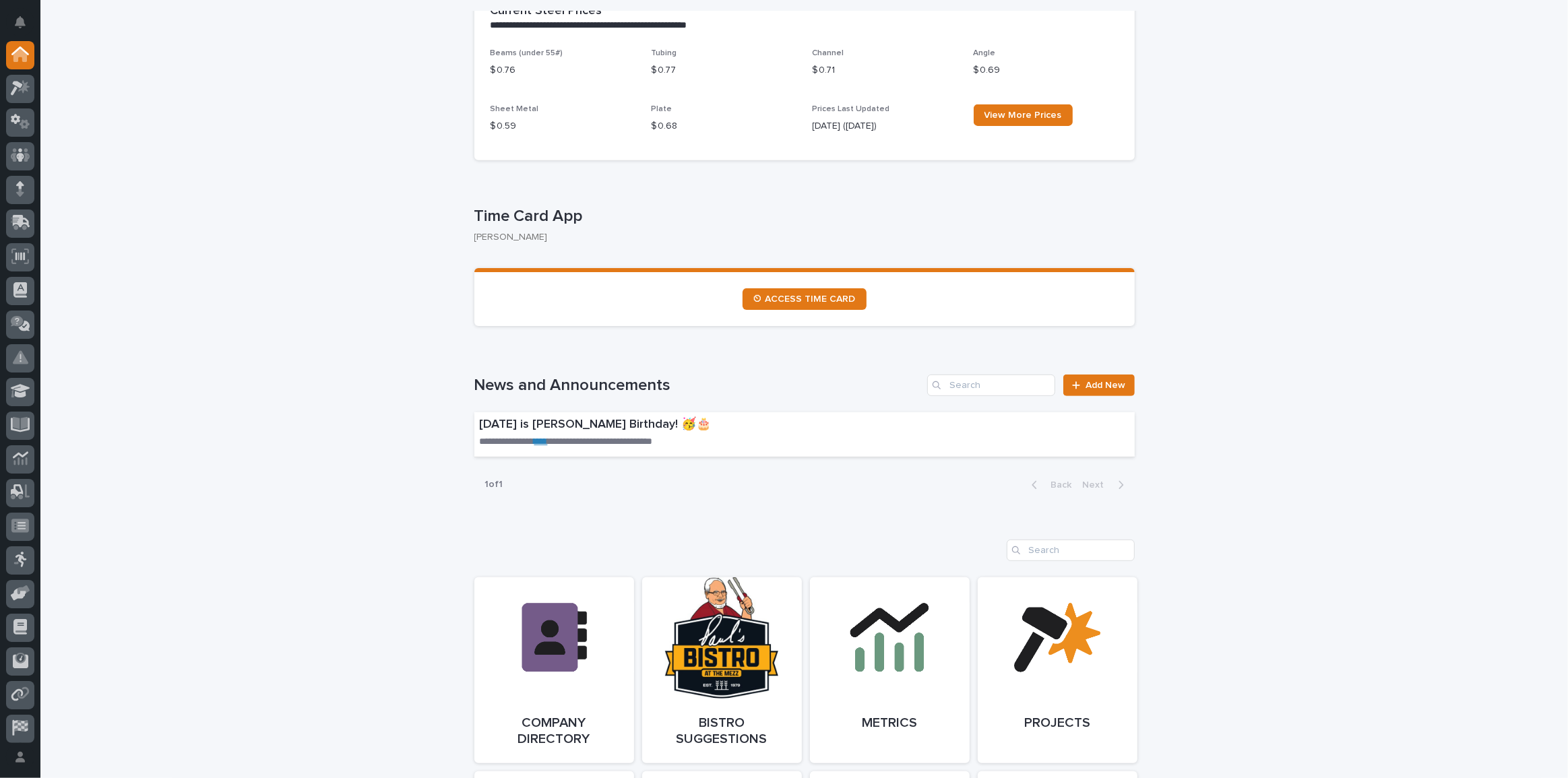
scroll to position [244, 0]
